Goal: Task Accomplishment & Management: Manage account settings

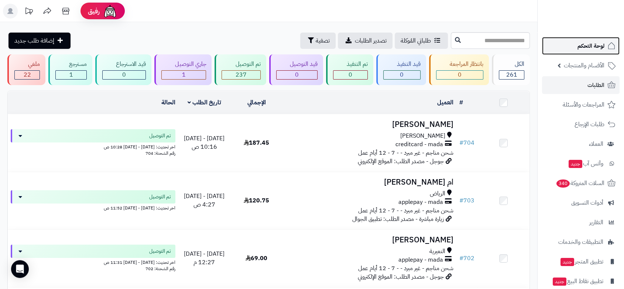
click at [587, 49] on span "لوحة التحكم" at bounding box center [591, 46] width 27 height 10
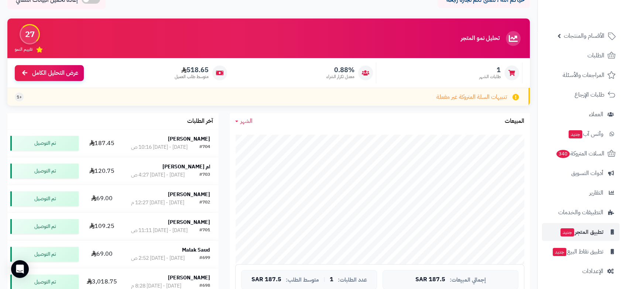
scroll to position [82, 0]
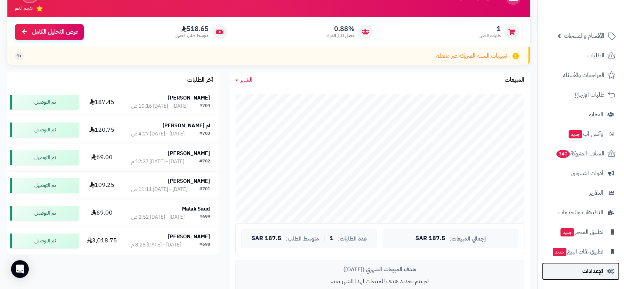
click at [597, 271] on span "الإعدادات" at bounding box center [593, 271] width 21 height 10
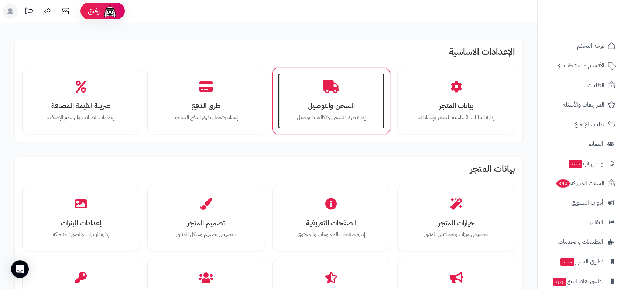
click at [310, 88] on div "الشحن والتوصيل إدارة طرق الشحن وتكاليف التوصيل" at bounding box center [331, 100] width 107 height 55
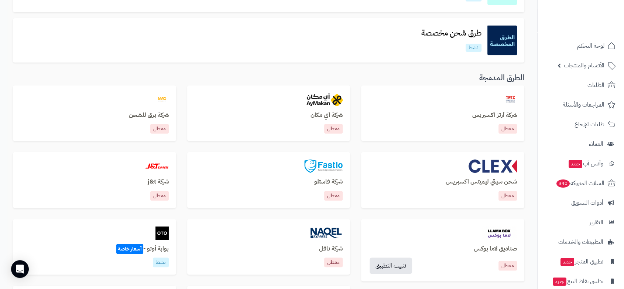
scroll to position [184, 0]
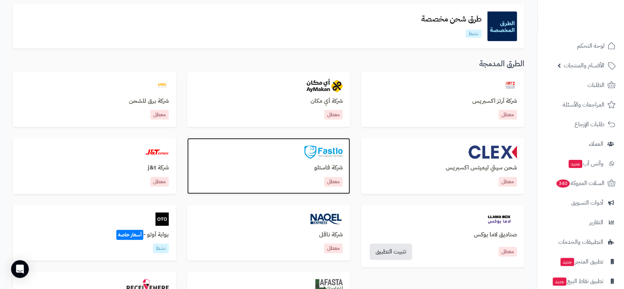
click at [330, 149] on img at bounding box center [323, 151] width 38 height 13
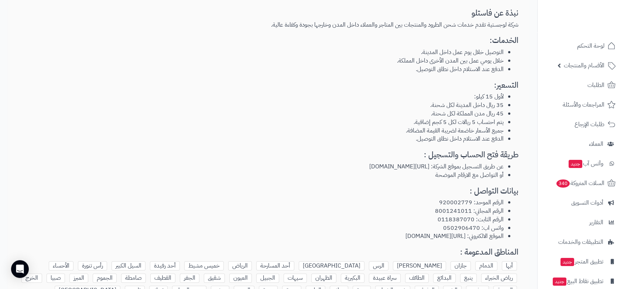
scroll to position [82, 0]
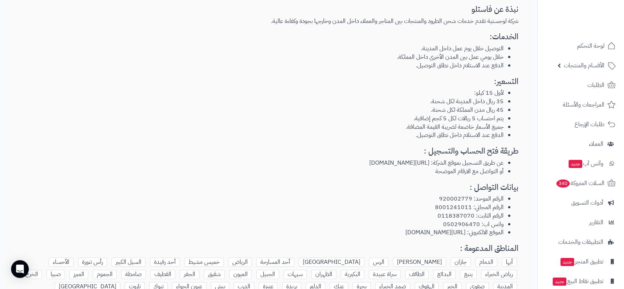
click at [459, 198] on li "الرقم الموحد: 920002779" at bounding box center [261, 198] width 485 height 8
copy li "920002779"
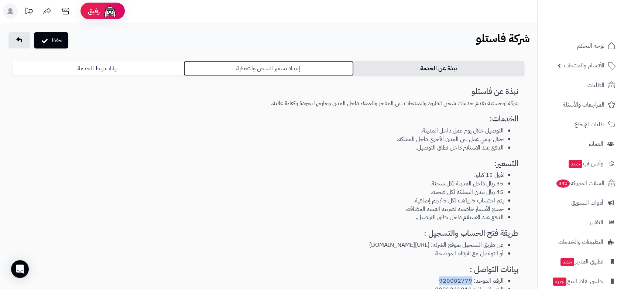
click at [288, 67] on link "إعداد تسعير الشحن والتغطية" at bounding box center [269, 68] width 171 height 15
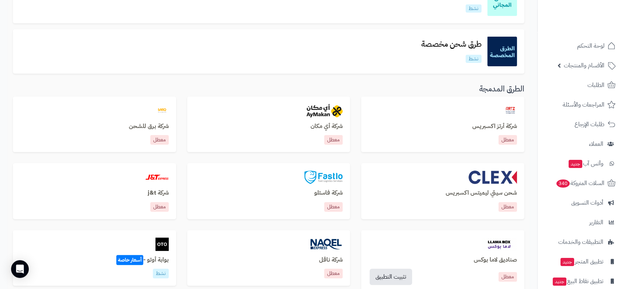
scroll to position [184, 0]
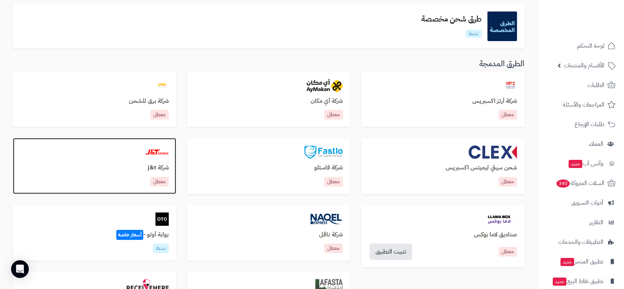
click at [160, 153] on img at bounding box center [157, 151] width 24 height 13
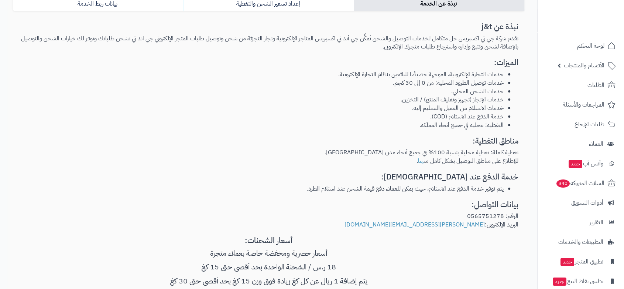
scroll to position [82, 0]
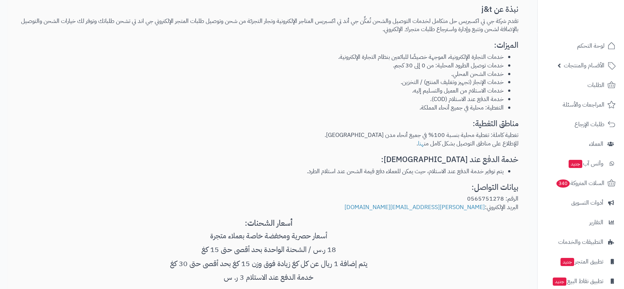
click at [491, 200] on p "الرقم: 0565751278 البريد الإلكتروني: kamal.yousef@jtexpress.sa.com" at bounding box center [269, 202] width 500 height 17
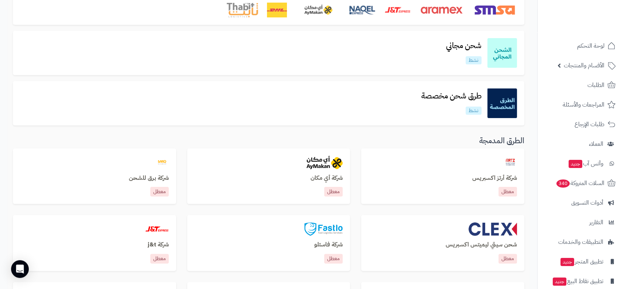
scroll to position [102, 0]
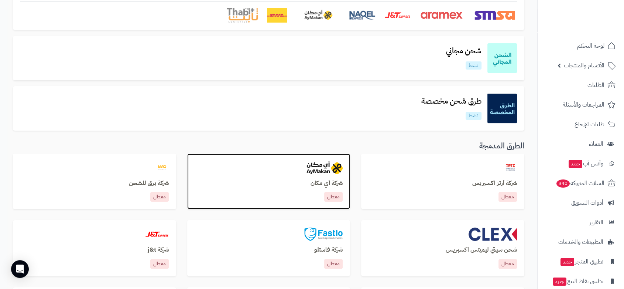
click at [317, 171] on img at bounding box center [325, 167] width 36 height 13
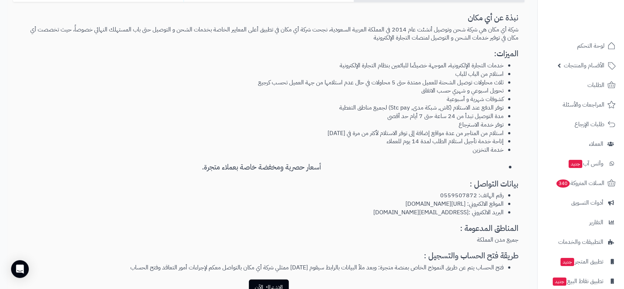
scroll to position [123, 0]
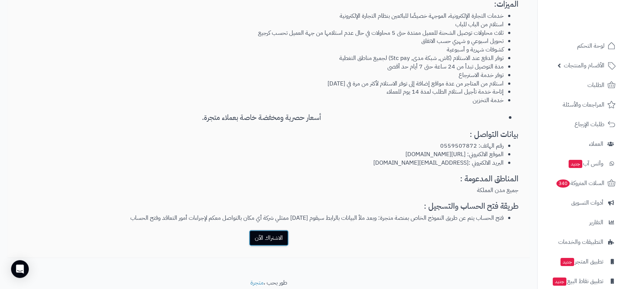
click at [273, 240] on link "الاشتراك الآن" at bounding box center [269, 237] width 40 height 16
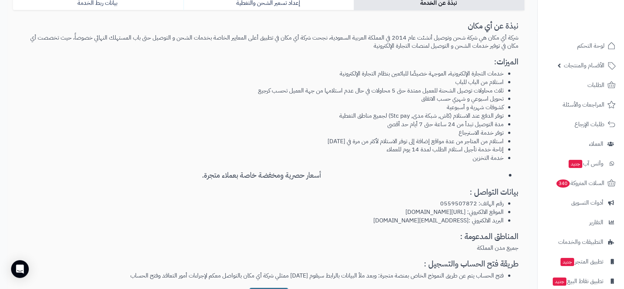
scroll to position [0, 0]
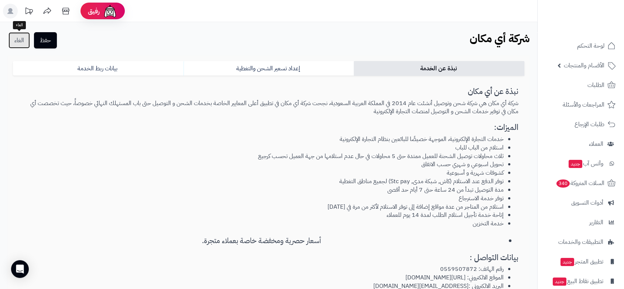
click at [20, 37] on link "الغاء" at bounding box center [18, 40] width 21 height 16
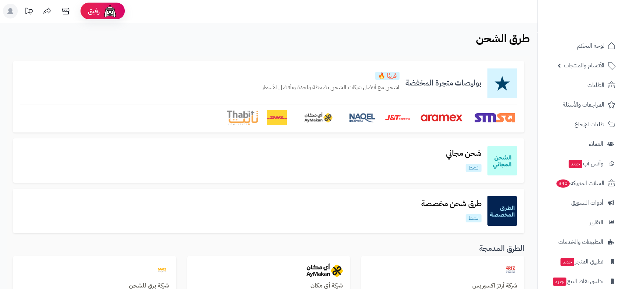
click at [436, 116] on img at bounding box center [442, 117] width 44 height 15
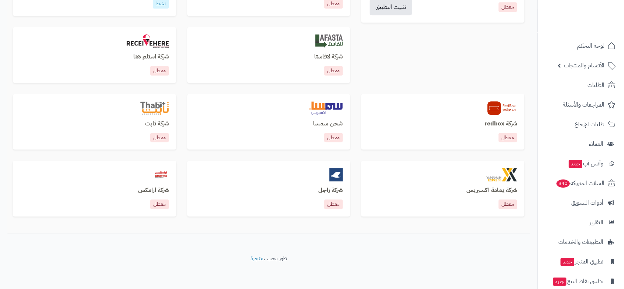
scroll to position [431, 0]
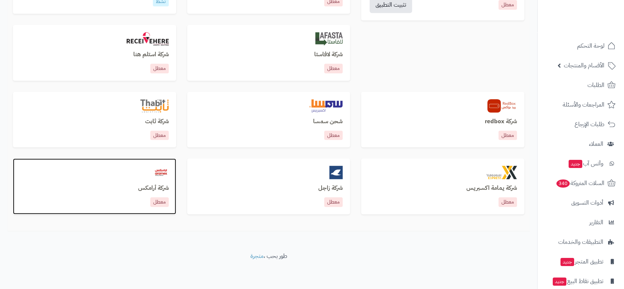
click at [158, 170] on img at bounding box center [161, 172] width 16 height 13
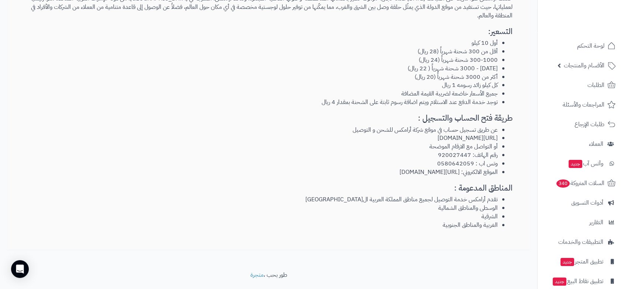
scroll to position [150, 0]
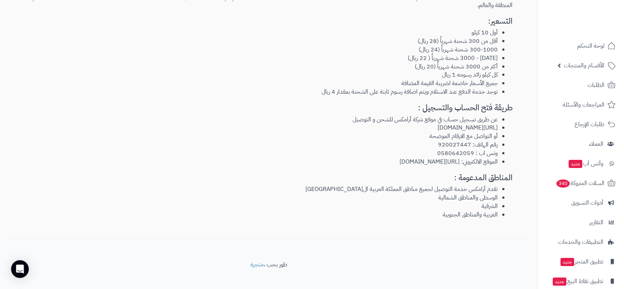
drag, startPoint x: 295, startPoint y: 121, endPoint x: 510, endPoint y: 119, distance: 214.7
click at [510, 119] on ul "عن طريق تسجيل حساب في موقع شركة أرامكس للشحن و التوصيل https://www.aramex.com/s…" at bounding box center [269, 140] width 488 height 51
copy li "https://www.aramex.com/sa/ar/solutions-services/ecommerce/start-selling"
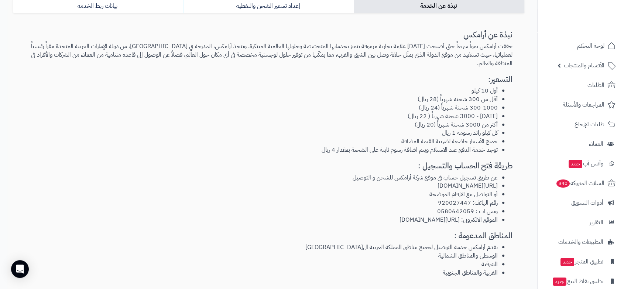
scroll to position [0, 0]
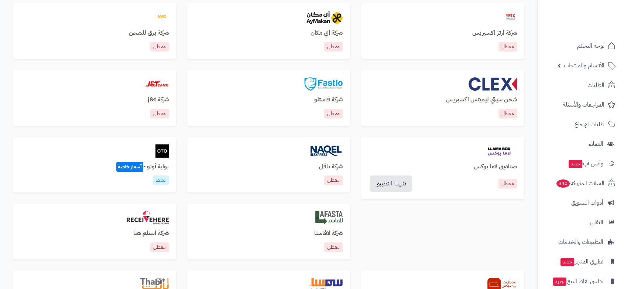
scroll to position [266, 0]
